Goal: Information Seeking & Learning: Find specific fact

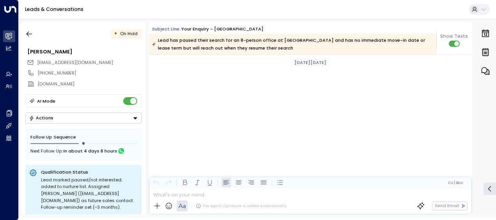
click at [27, 33] on icon "button" at bounding box center [30, 34] width 6 height 5
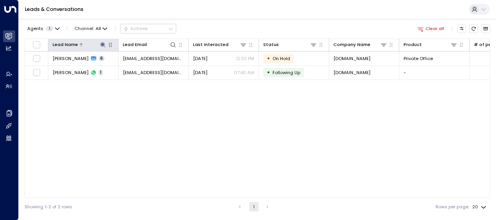
click at [102, 46] on icon at bounding box center [103, 45] width 6 height 6
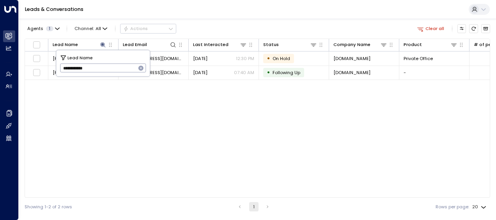
drag, startPoint x: 62, startPoint y: 68, endPoint x: 141, endPoint y: 64, distance: 79.7
click at [141, 64] on div "**********" at bounding box center [103, 68] width 86 height 9
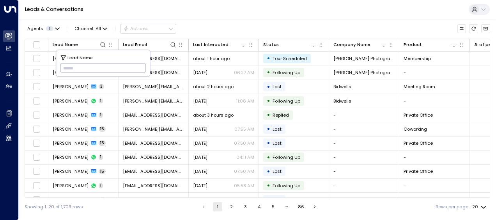
click at [66, 67] on input "text" at bounding box center [103, 68] width 86 height 13
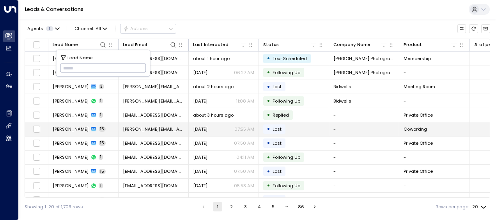
type input "**********"
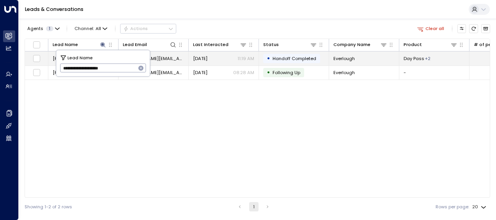
click at [204, 57] on span "[DATE]" at bounding box center [200, 58] width 14 height 6
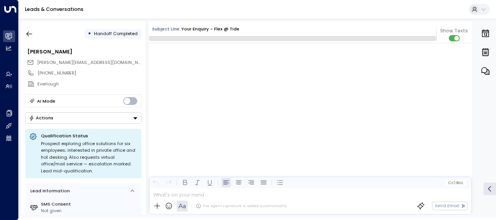
scroll to position [768, 0]
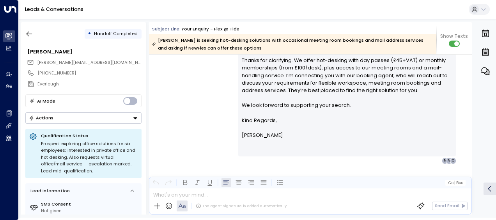
click at [197, 95] on div "[PERSON_NAME] • 11:19 AM • Email Hi [PERSON_NAME], Thanks for clarifying. We of…" at bounding box center [310, 97] width 323 height 134
click at [203, 126] on div "[PERSON_NAME] • 11:19 AM • Email Hi [PERSON_NAME], Thanks for clarifying. We of…" at bounding box center [310, 97] width 323 height 134
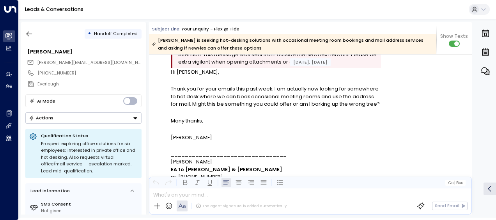
scroll to position [601, 0]
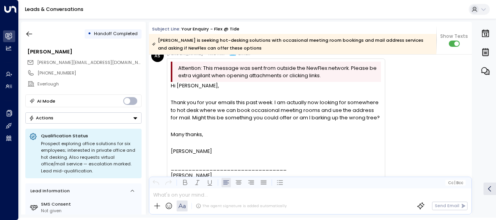
click at [412, 116] on div "AS [PERSON_NAME] • 11:18 AM • Email Attention: This message was sent from outsi…" at bounding box center [311, 127] width 321 height 155
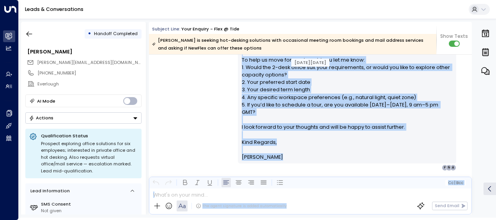
scroll to position [222, 0]
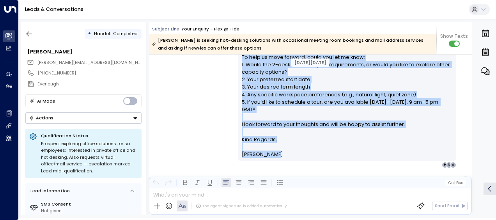
drag, startPoint x: 240, startPoint y: 83, endPoint x: 288, endPoint y: 152, distance: 84.2
click at [288, 152] on div "Hi [PERSON_NAME], Thanks for your interest in Flex @ Tide for a 4-person privat…" at bounding box center [347, 69] width 211 height 180
drag, startPoint x: 288, startPoint y: 152, endPoint x: 262, endPoint y: 91, distance: 66.8
copy div "Hi [PERSON_NAME], Thanks for your interest in Flex @ Tide for a 4-person privat…"
click at [199, 97] on div "[PERSON_NAME] • 08:23 AM • Email Hi [PERSON_NAME], Thanks for your interest in …" at bounding box center [310, 67] width 323 height 201
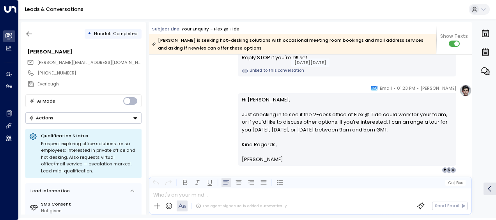
scroll to position [394, 0]
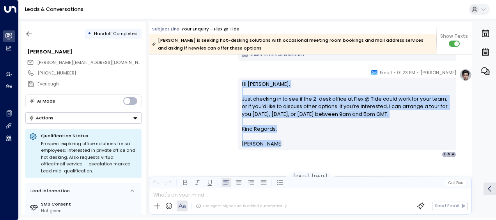
drag, startPoint x: 240, startPoint y: 81, endPoint x: 279, endPoint y: 145, distance: 74.4
click at [279, 145] on div "Hi [PERSON_NAME], Just checking in to see if the 2-desk office at Flex @ Tide c…" at bounding box center [347, 114] width 211 height 68
drag, startPoint x: 279, startPoint y: 145, endPoint x: 258, endPoint y: 119, distance: 32.7
copy div "Hi [PERSON_NAME], Just checking in to see if the 2-desk office at Flex @ Tide c…"
click at [196, 128] on div "[PERSON_NAME] • 01:23 PM • Email Hi [PERSON_NAME], Just checking in to see if t…" at bounding box center [310, 113] width 323 height 89
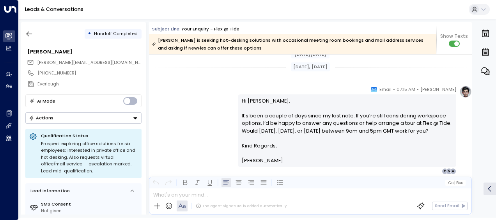
scroll to position [519, 0]
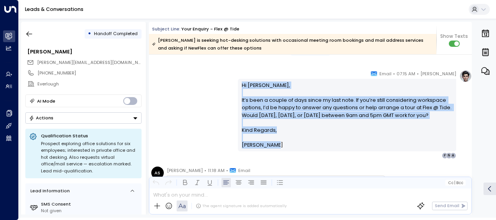
drag, startPoint x: 239, startPoint y: 82, endPoint x: 274, endPoint y: 145, distance: 71.7
click at [274, 145] on div "Hi [PERSON_NAME], It’s been a couple of days since my last note. If you’re stil…" at bounding box center [347, 115] width 219 height 72
drag, startPoint x: 274, startPoint y: 145, endPoint x: 255, endPoint y: 116, distance: 34.3
copy div "Hi [PERSON_NAME], It’s been a couple of days since my last note. If you’re stil…"
click at [196, 118] on div "[PERSON_NAME] • 07:15 AM • Email Hi [PERSON_NAME], It’s been a couple of days s…" at bounding box center [310, 114] width 323 height 89
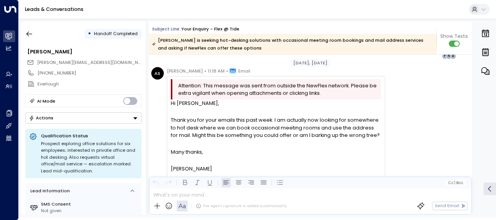
scroll to position [628, 0]
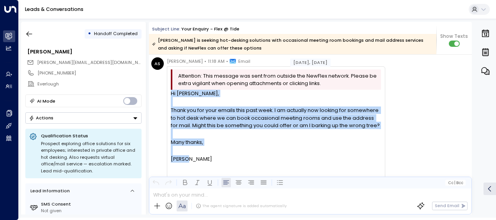
drag, startPoint x: 171, startPoint y: 92, endPoint x: 207, endPoint y: 158, distance: 74.9
click at [207, 158] on div "Hi [PERSON_NAME], Thank you for your emails this past week. I am actually now l…" at bounding box center [276, 146] width 210 height 112
drag, startPoint x: 207, startPoint y: 158, endPoint x: 189, endPoint y: 126, distance: 36.7
copy div "Hi [PERSON_NAME], Thank you for your emails this past week. I am actually now l…"
click at [157, 106] on div "AS [PERSON_NAME] • 11:18 AM • Email Attention: This message was sent from outsi…" at bounding box center [268, 134] width 234 height 155
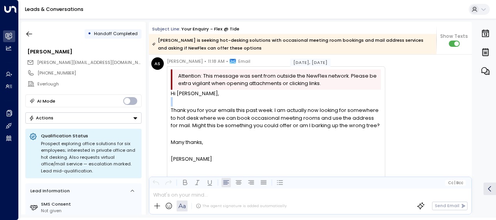
click at [157, 106] on div "AS [PERSON_NAME] • 11:18 AM • Email Attention: This message was sent from outsi…" at bounding box center [268, 134] width 234 height 155
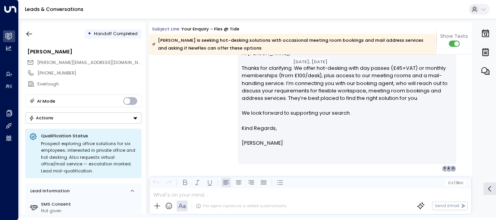
scroll to position [815, 0]
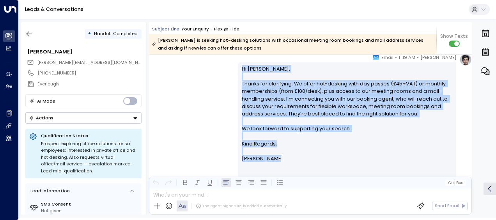
drag, startPoint x: 240, startPoint y: 67, endPoint x: 277, endPoint y: 160, distance: 99.9
click at [277, 160] on div "Hi [PERSON_NAME], Thanks for clarifying. We offer hot-desking with day passes (…" at bounding box center [347, 121] width 211 height 112
drag, startPoint x: 277, startPoint y: 160, endPoint x: 263, endPoint y: 104, distance: 57.9
copy div "Hi [PERSON_NAME], Thanks for clarifying. We offer hot-desking with day passes (…"
